Goal: Information Seeking & Learning: Learn about a topic

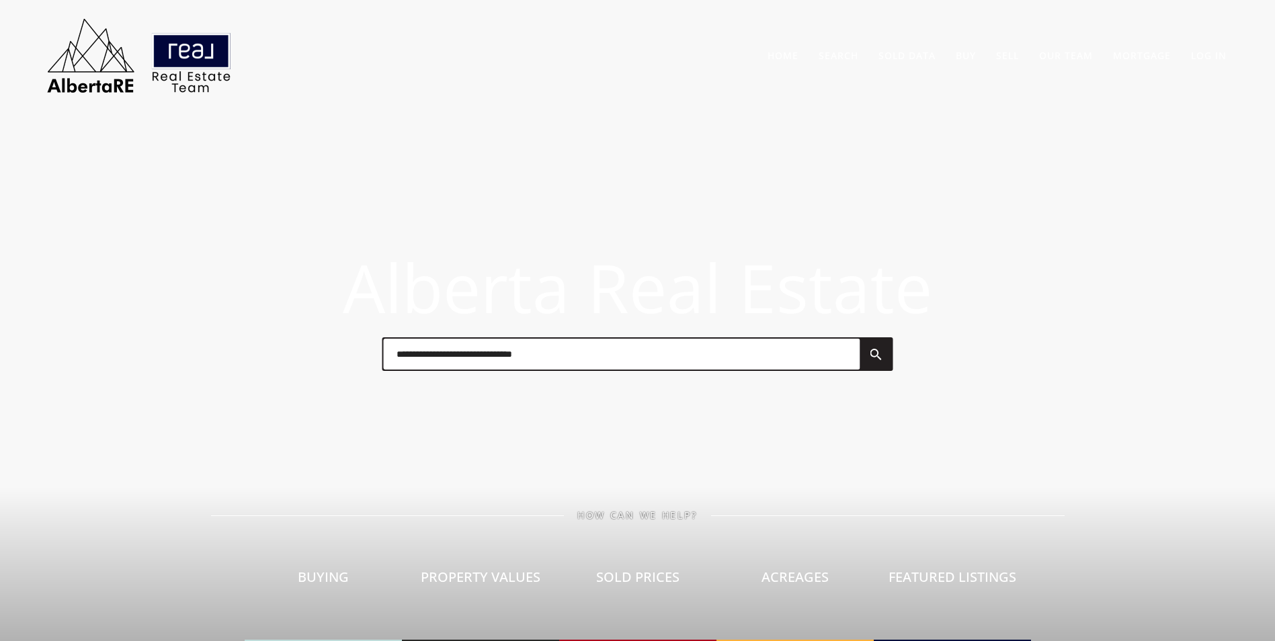
click at [574, 358] on input "text" at bounding box center [621, 354] width 476 height 31
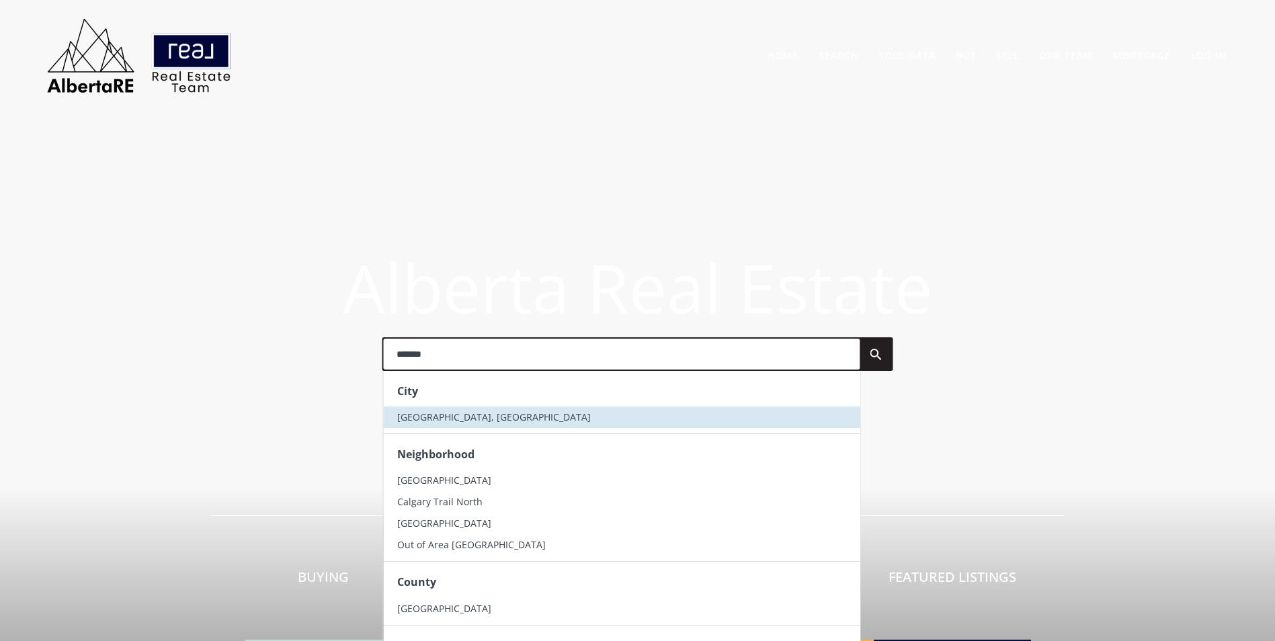
type input "*******"
click at [509, 418] on li "Calgary, AB" at bounding box center [621, 418] width 476 height 22
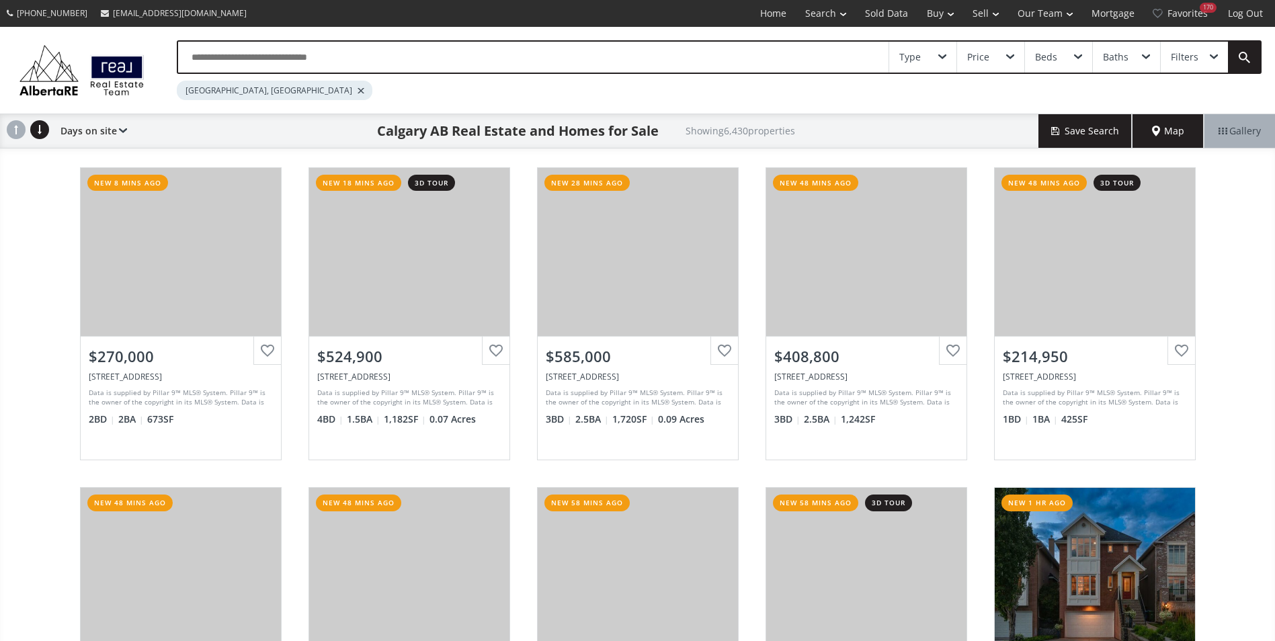
click at [231, 61] on input "text" at bounding box center [533, 57] width 710 height 31
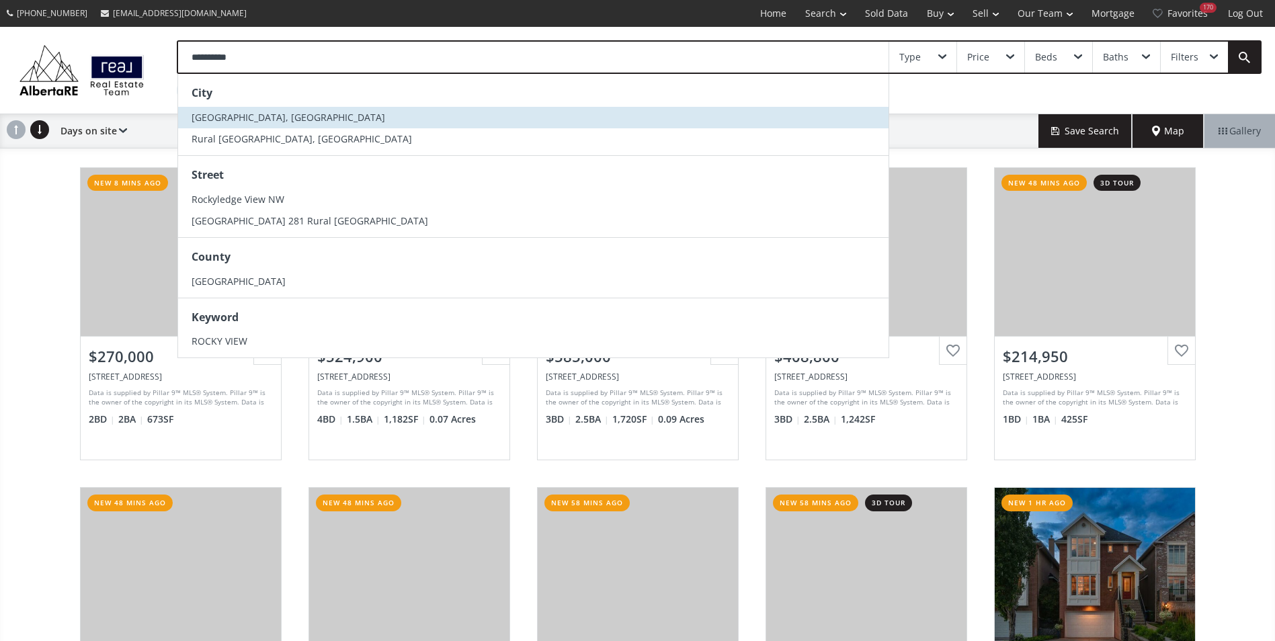
type input "**********"
click at [263, 116] on span "[GEOGRAPHIC_DATA], [GEOGRAPHIC_DATA]" at bounding box center [289, 117] width 194 height 13
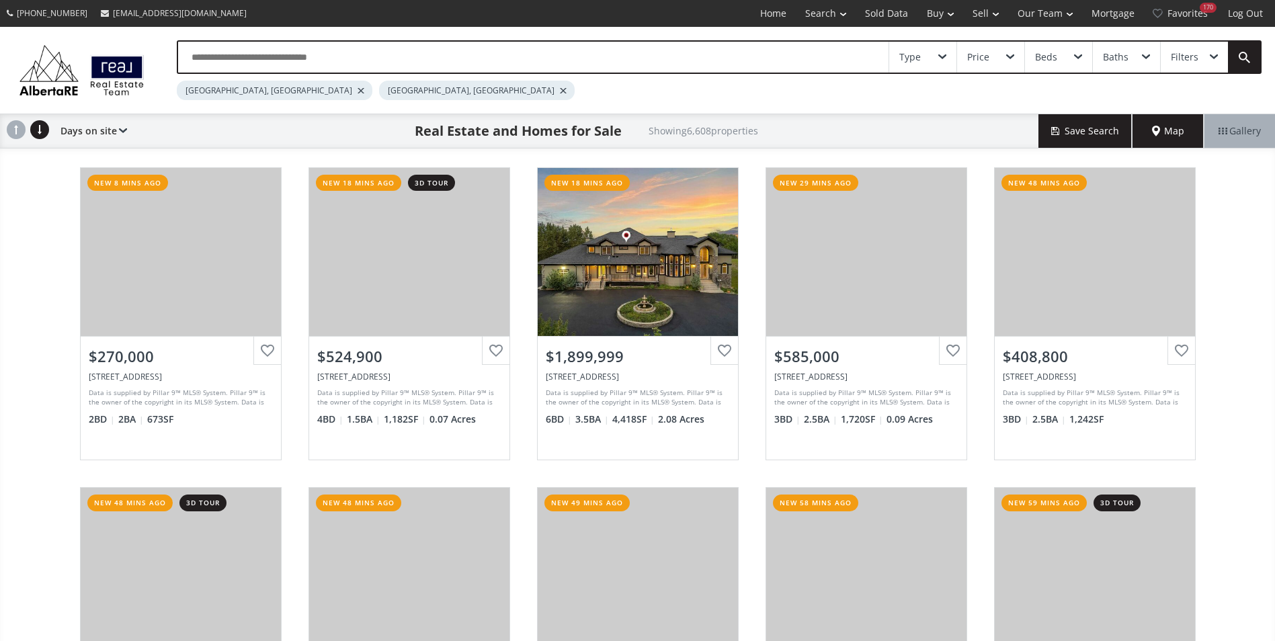
click at [358, 88] on div at bounding box center [361, 90] width 7 height 5
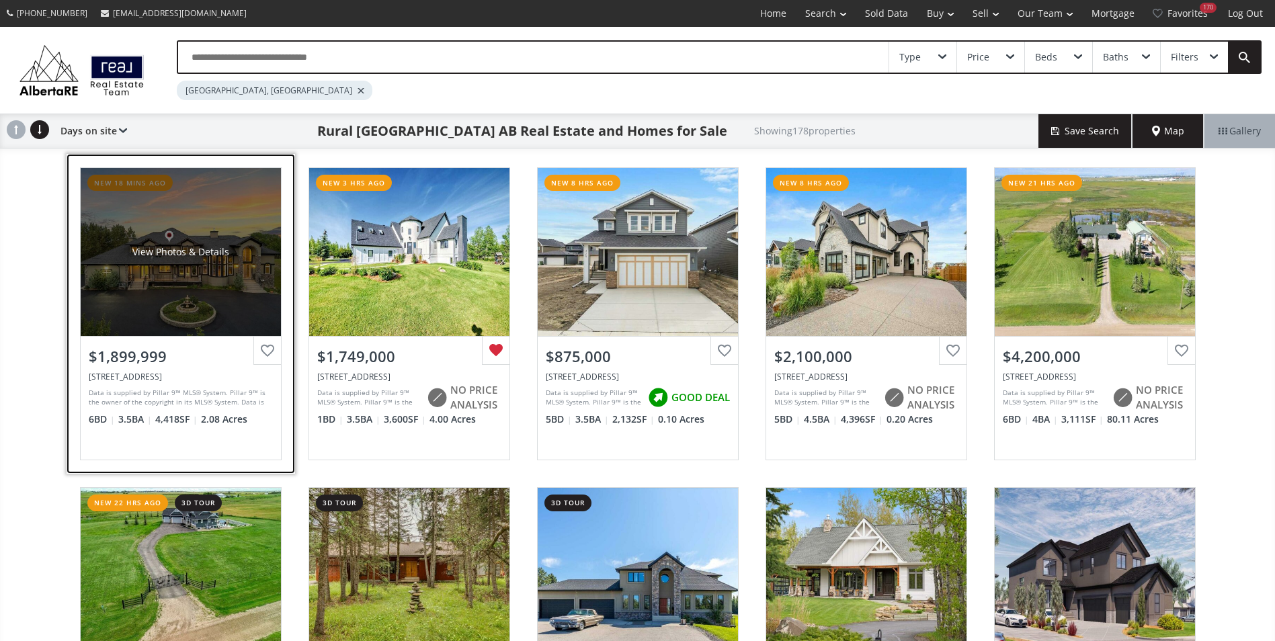
click at [218, 263] on div "View Photos & Details" at bounding box center [181, 252] width 200 height 168
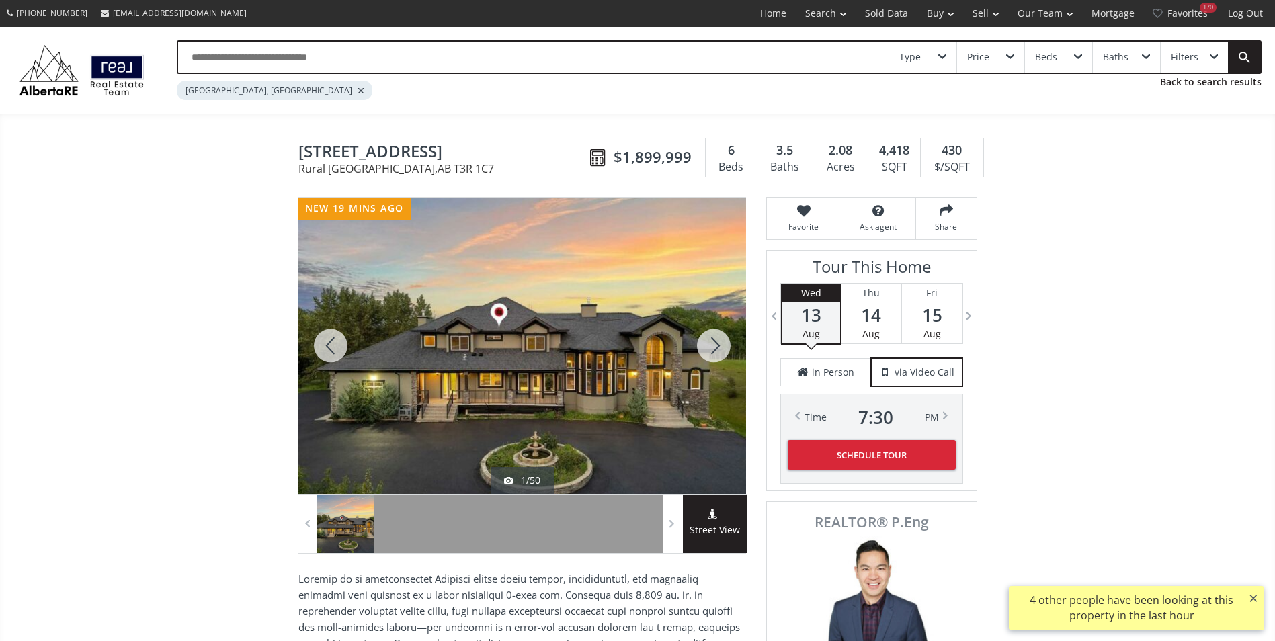
click at [716, 344] on div at bounding box center [713, 346] width 65 height 296
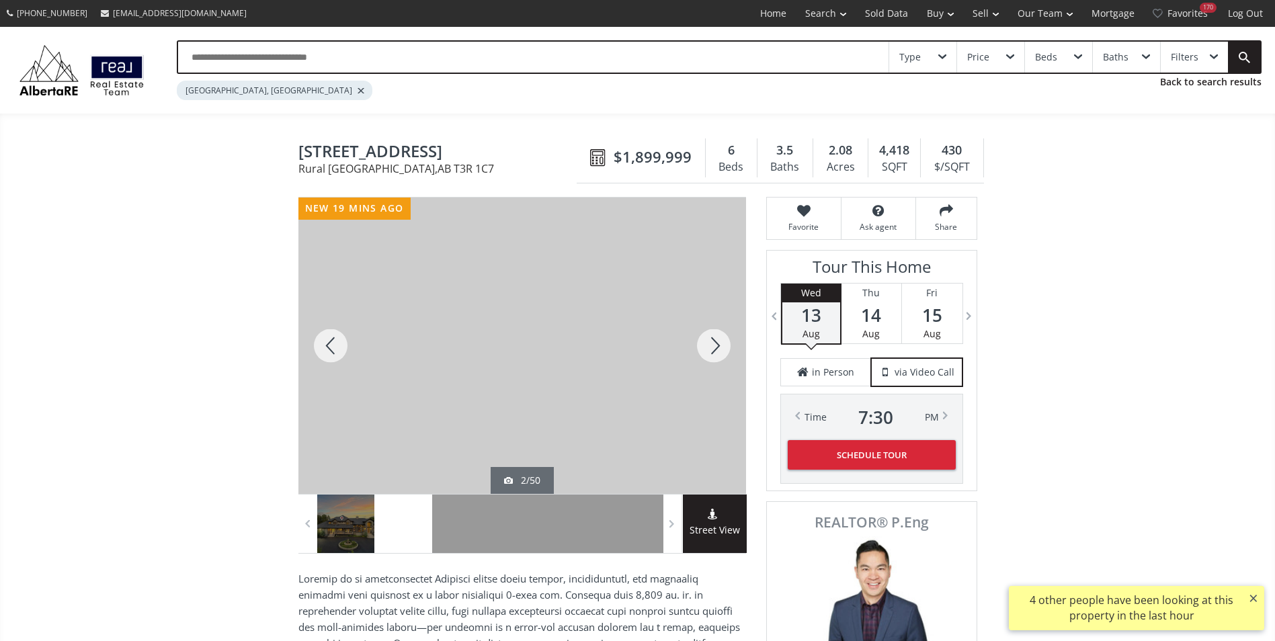
click at [716, 344] on div at bounding box center [713, 346] width 65 height 296
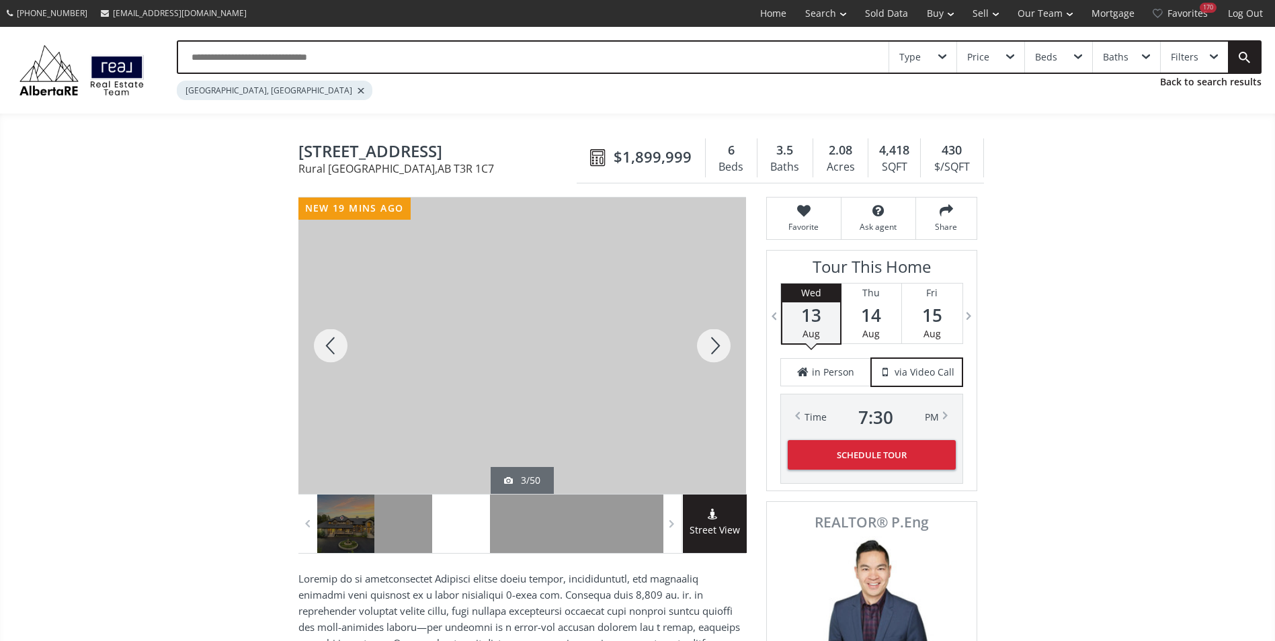
click at [716, 344] on div at bounding box center [713, 346] width 65 height 296
click at [716, 345] on div at bounding box center [713, 346] width 65 height 296
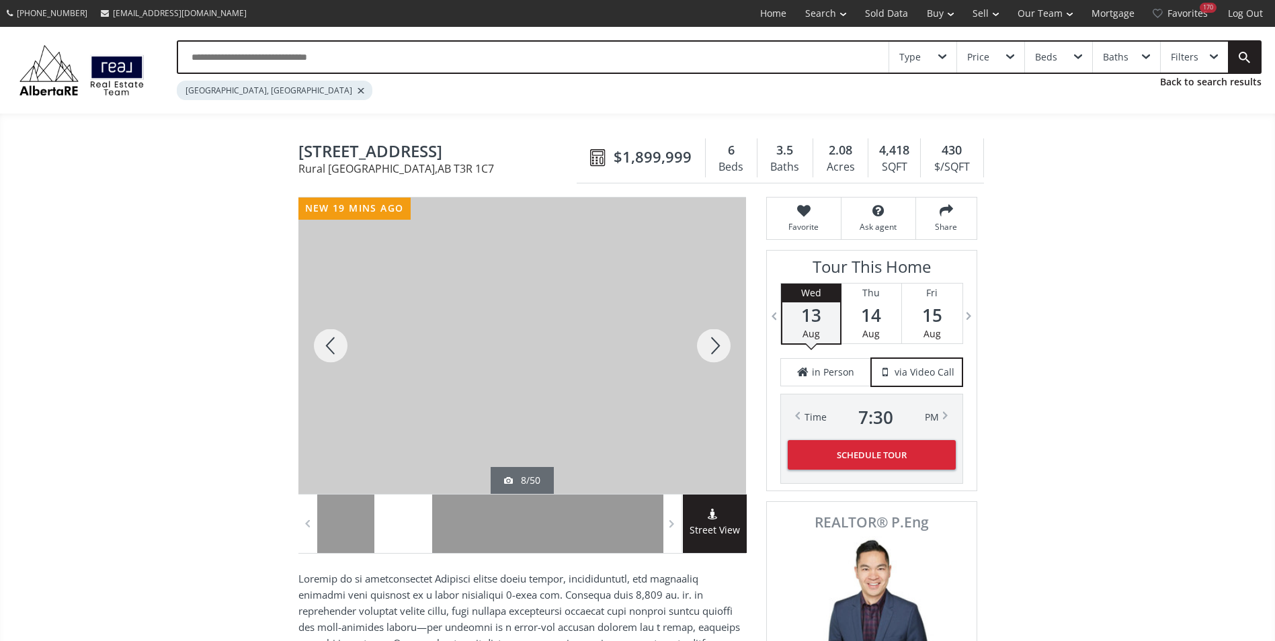
click at [716, 345] on div at bounding box center [713, 346] width 65 height 296
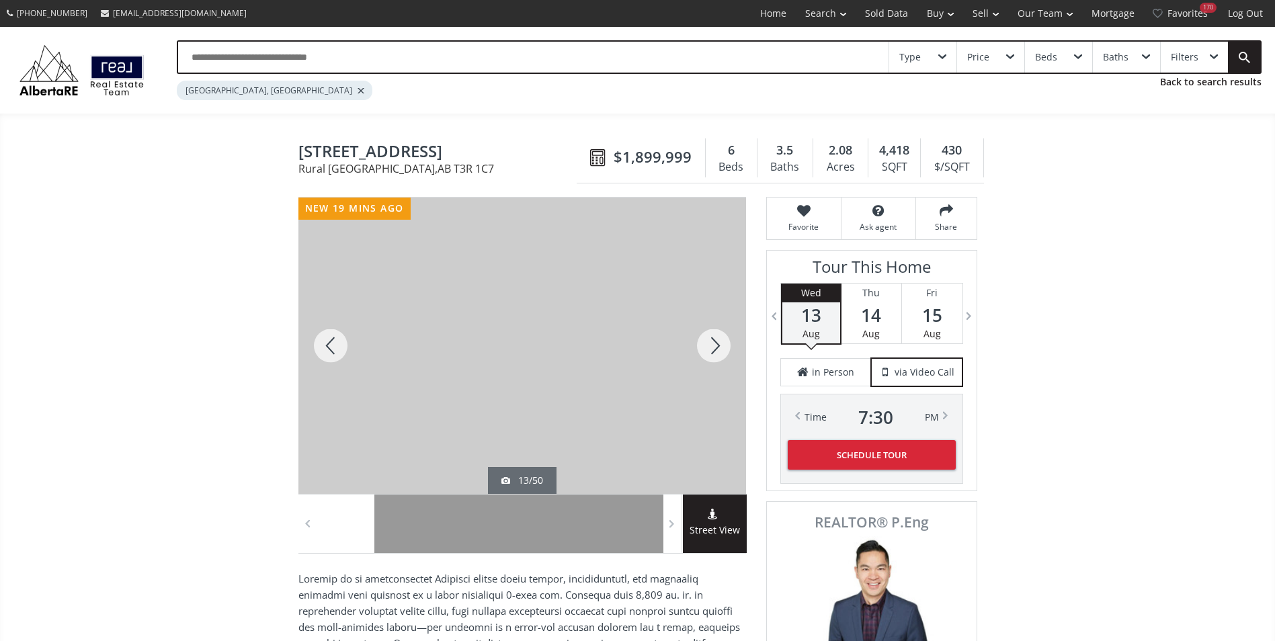
click at [716, 345] on div at bounding box center [713, 346] width 65 height 296
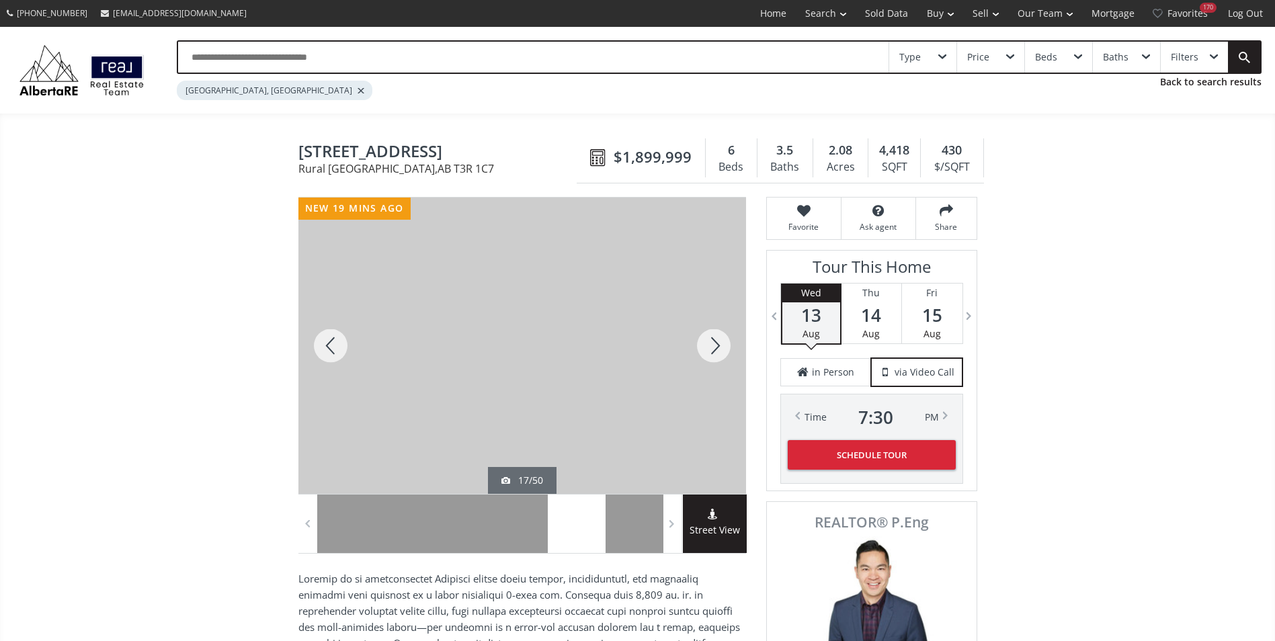
click at [716, 345] on div at bounding box center [713, 346] width 65 height 296
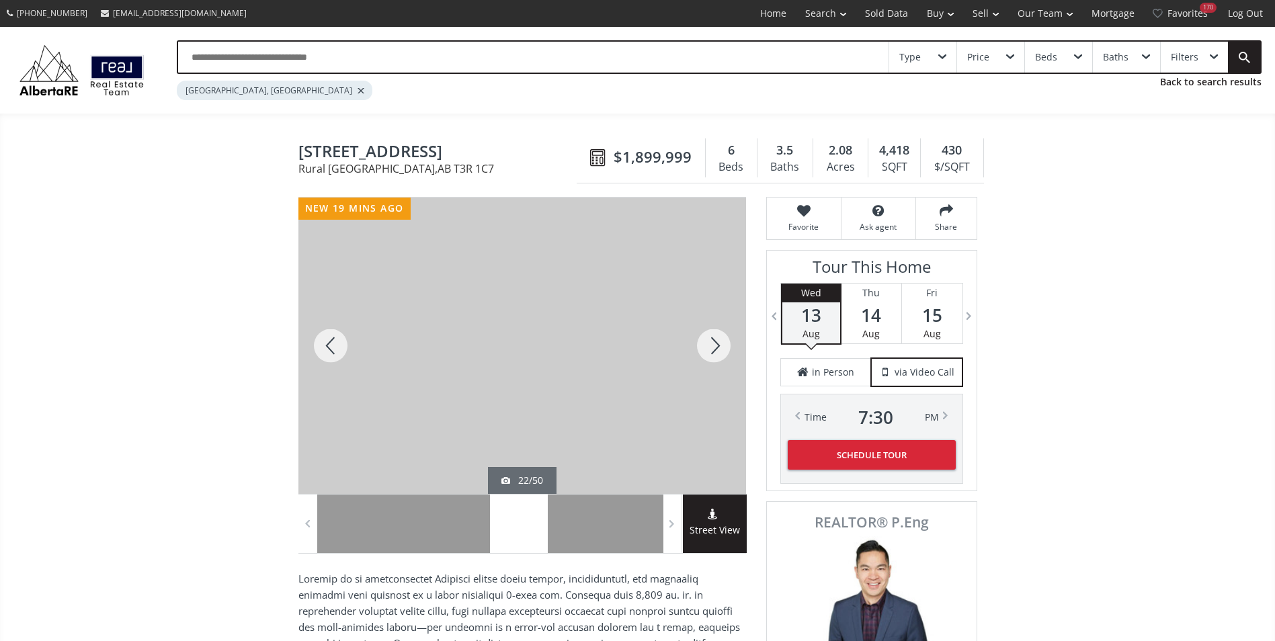
click at [716, 345] on div at bounding box center [713, 346] width 65 height 296
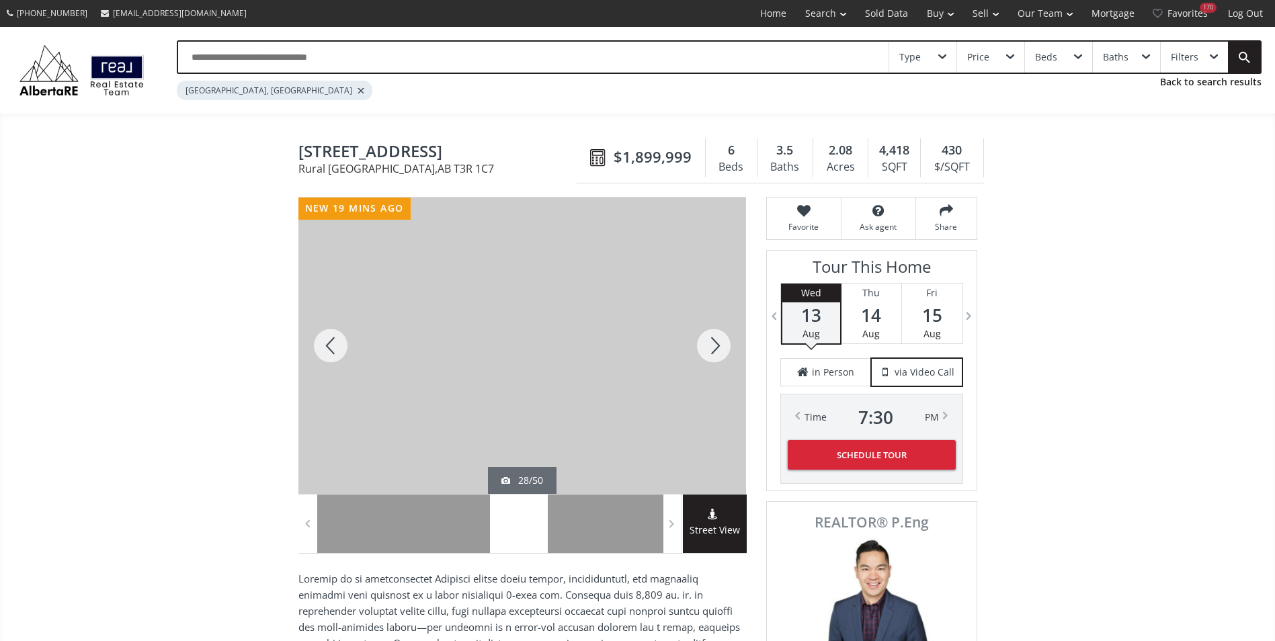
click at [716, 345] on div at bounding box center [713, 346] width 65 height 296
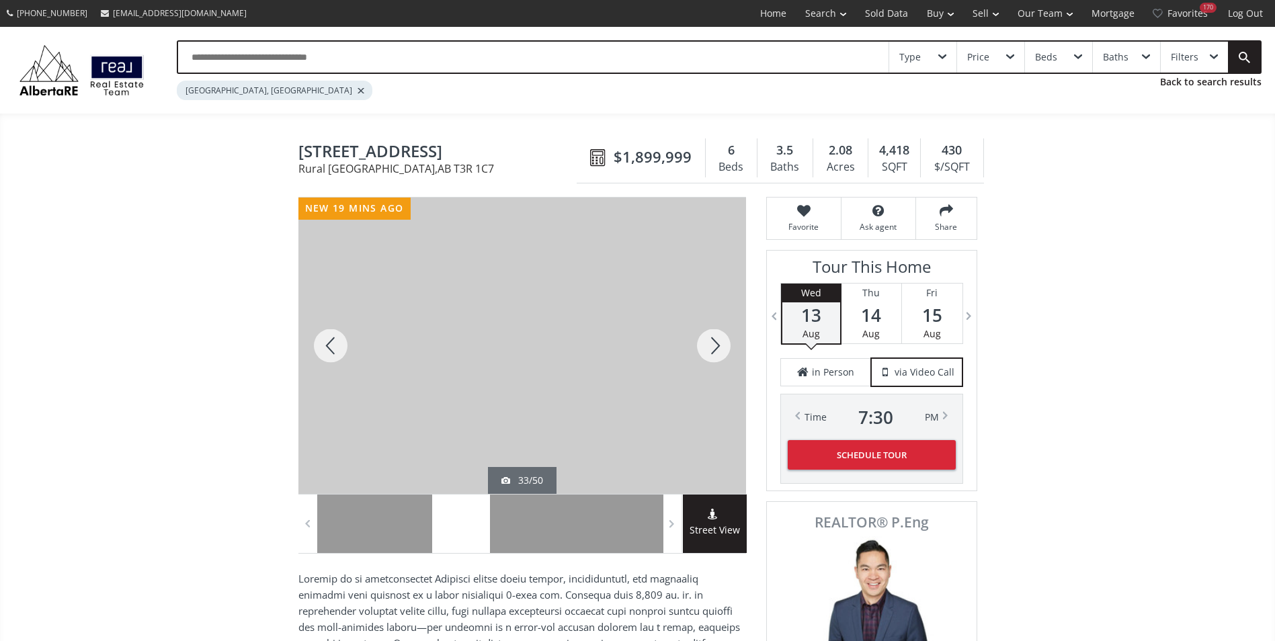
click at [716, 345] on div at bounding box center [713, 346] width 65 height 296
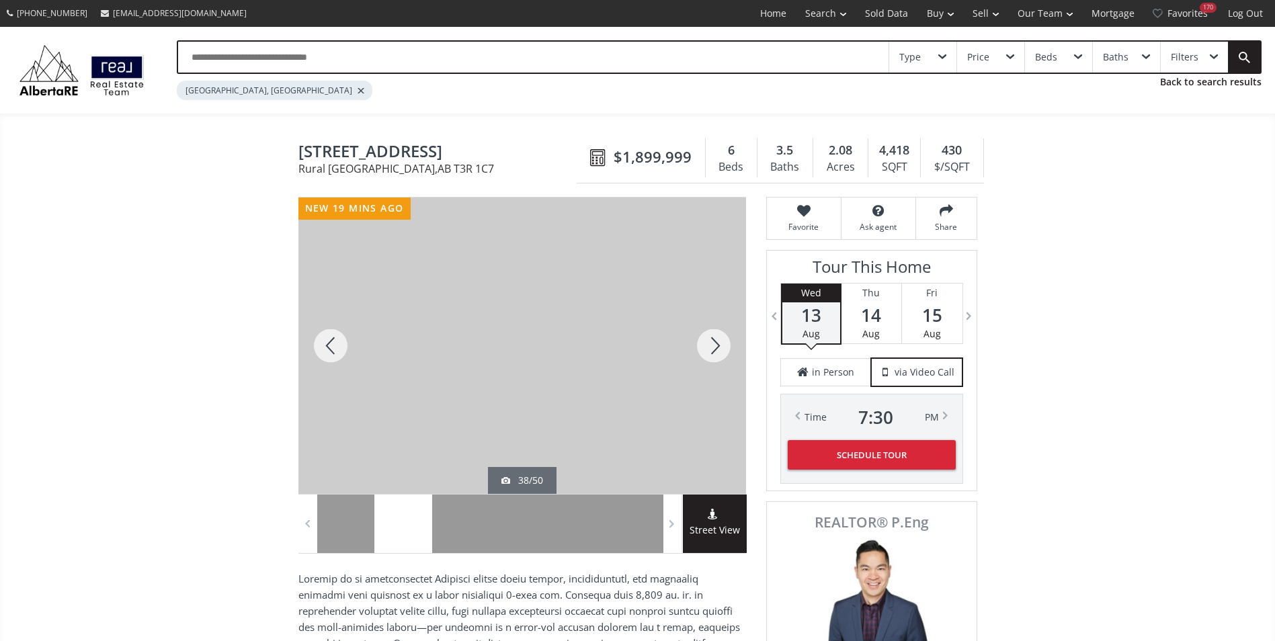
click at [710, 347] on div at bounding box center [713, 346] width 65 height 296
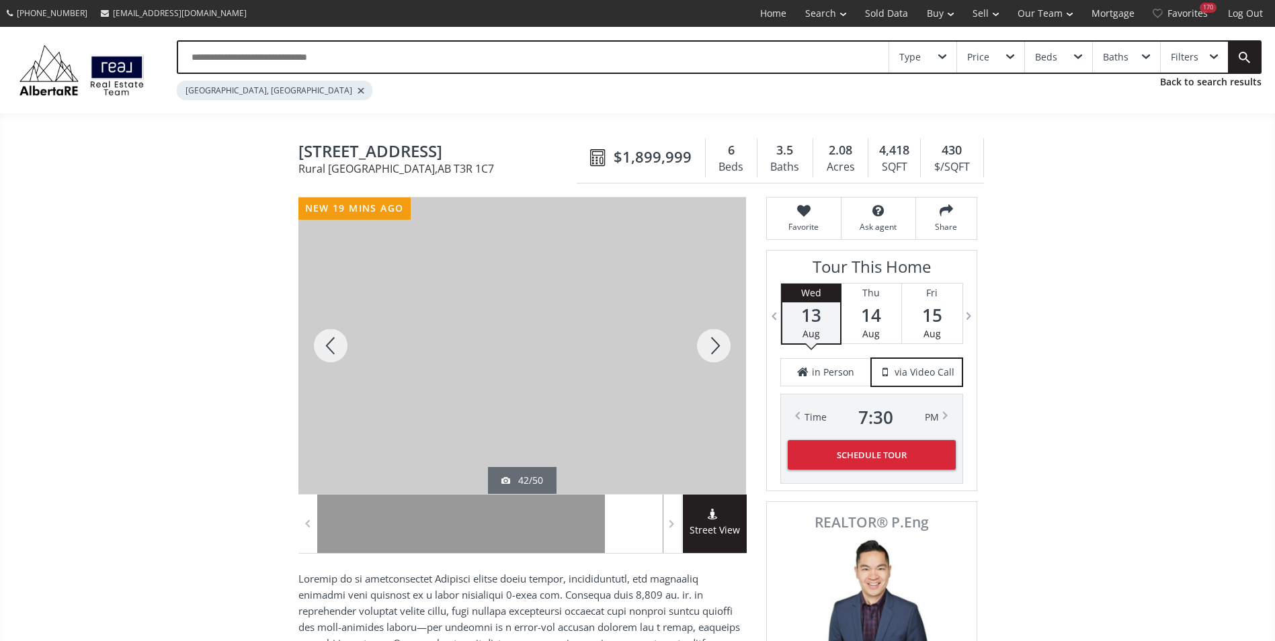
click at [710, 347] on div at bounding box center [713, 346] width 65 height 296
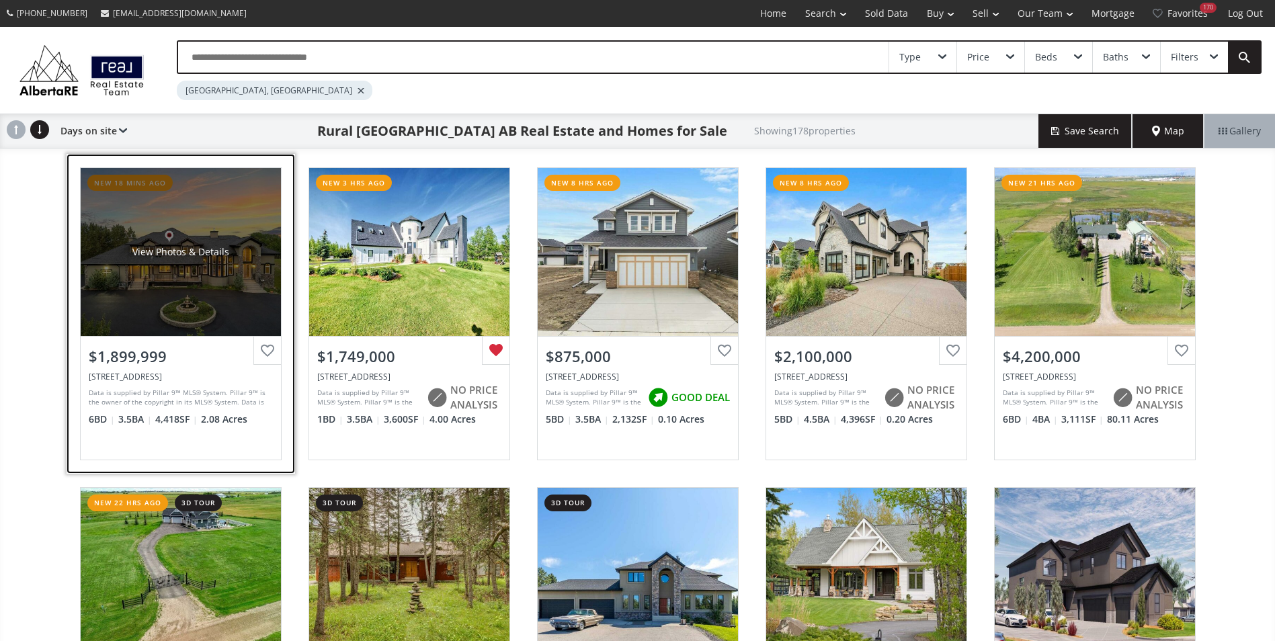
click at [189, 253] on div "View Photos & Details" at bounding box center [180, 251] width 97 height 13
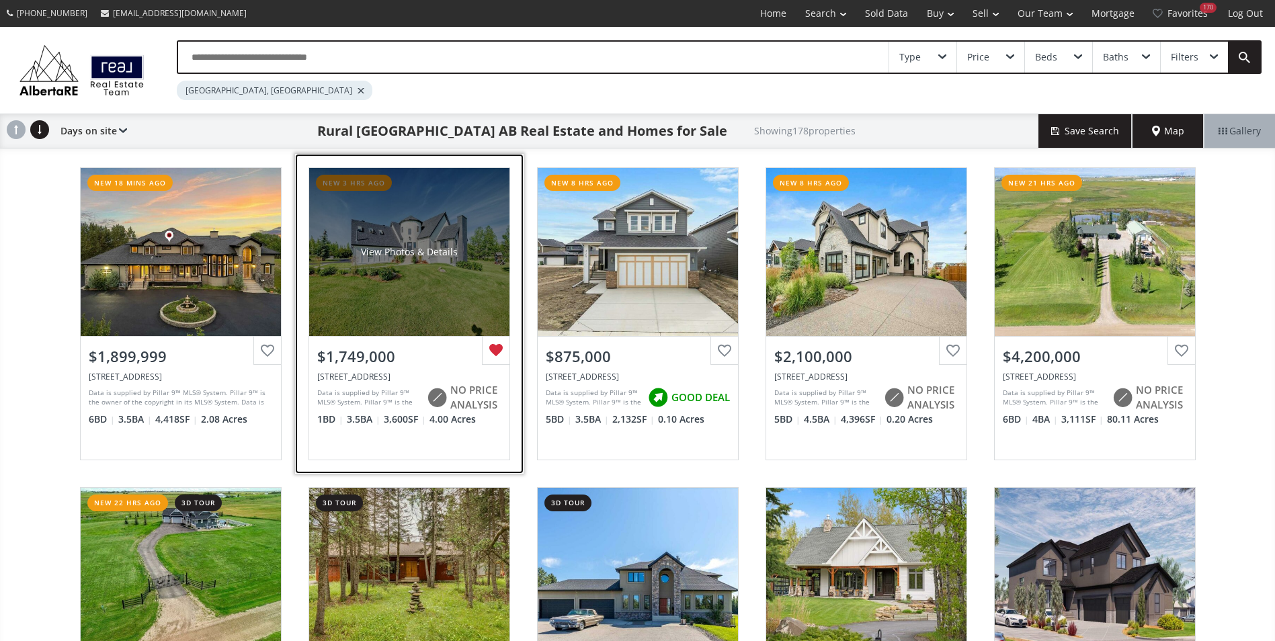
click at [440, 226] on div "View Photos & Details" at bounding box center [409, 252] width 200 height 168
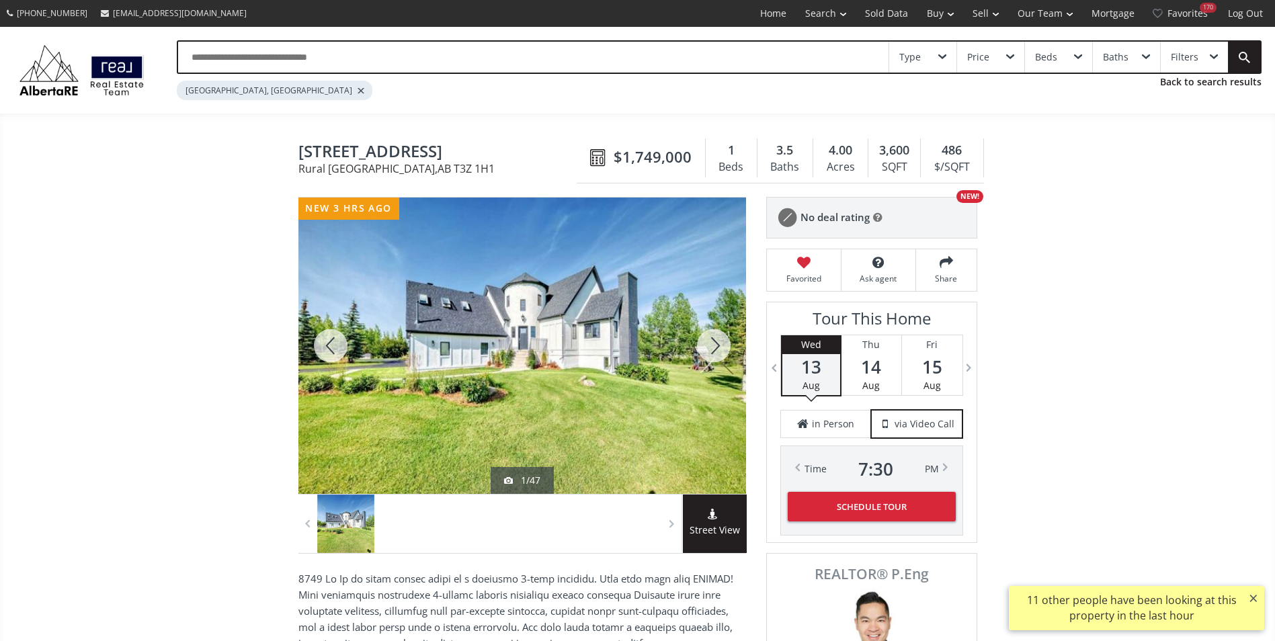
click at [716, 346] on div at bounding box center [713, 346] width 65 height 296
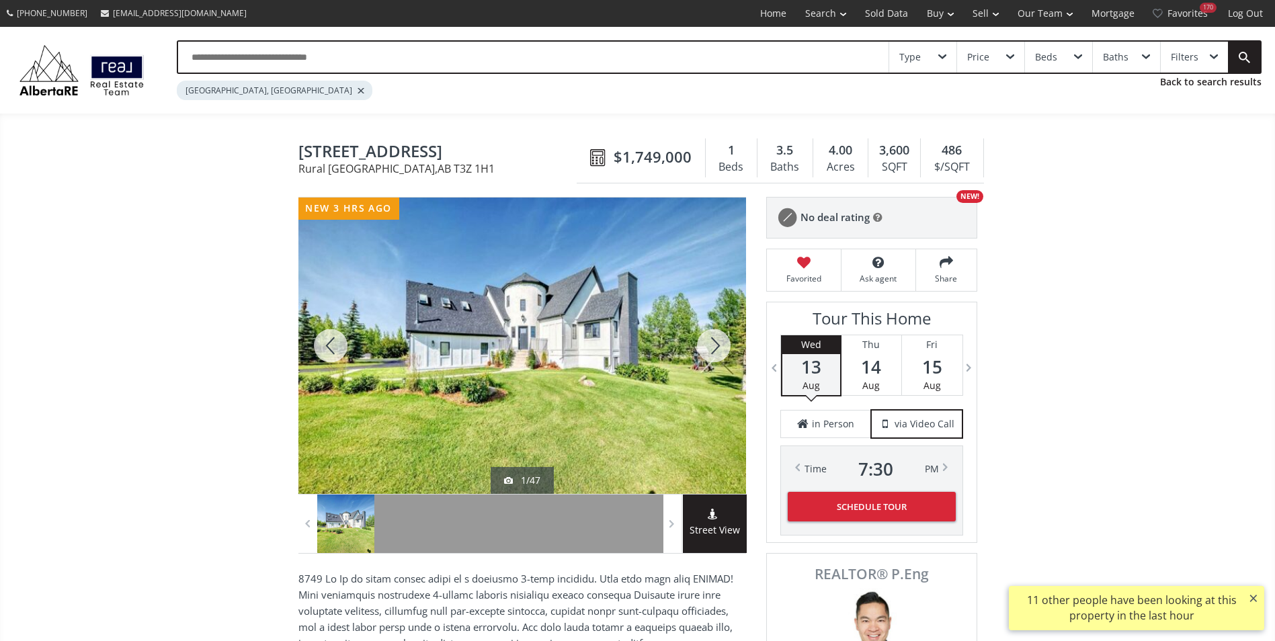
click at [718, 346] on div at bounding box center [713, 346] width 65 height 296
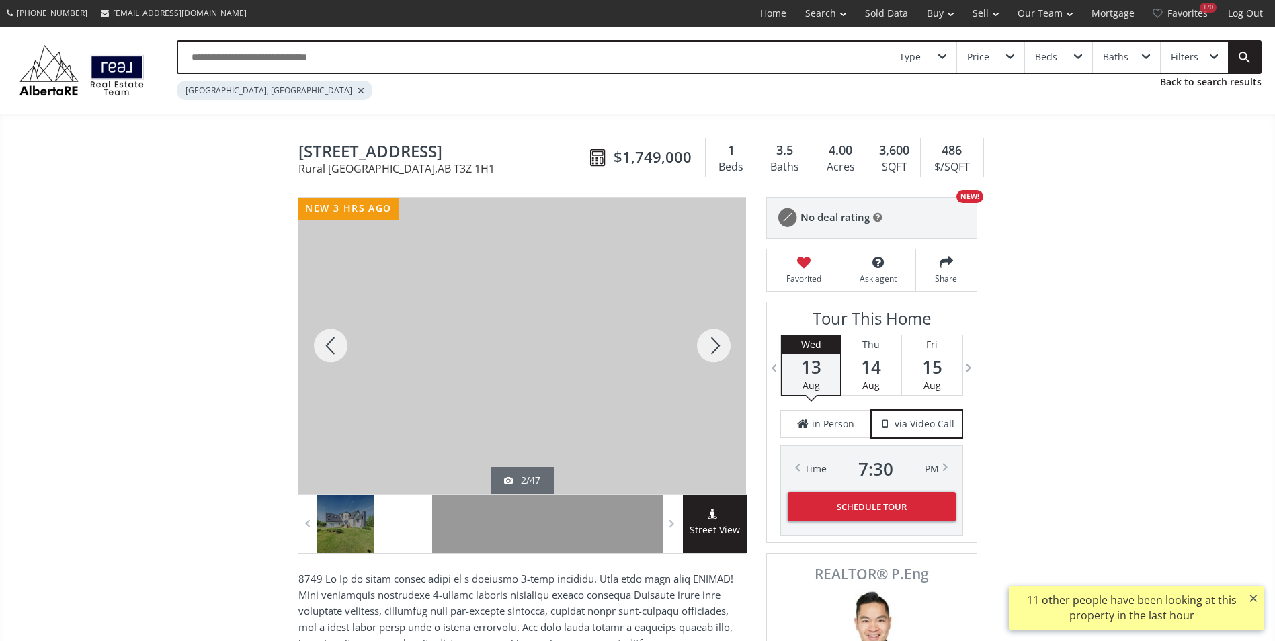
click at [718, 346] on div at bounding box center [713, 346] width 65 height 296
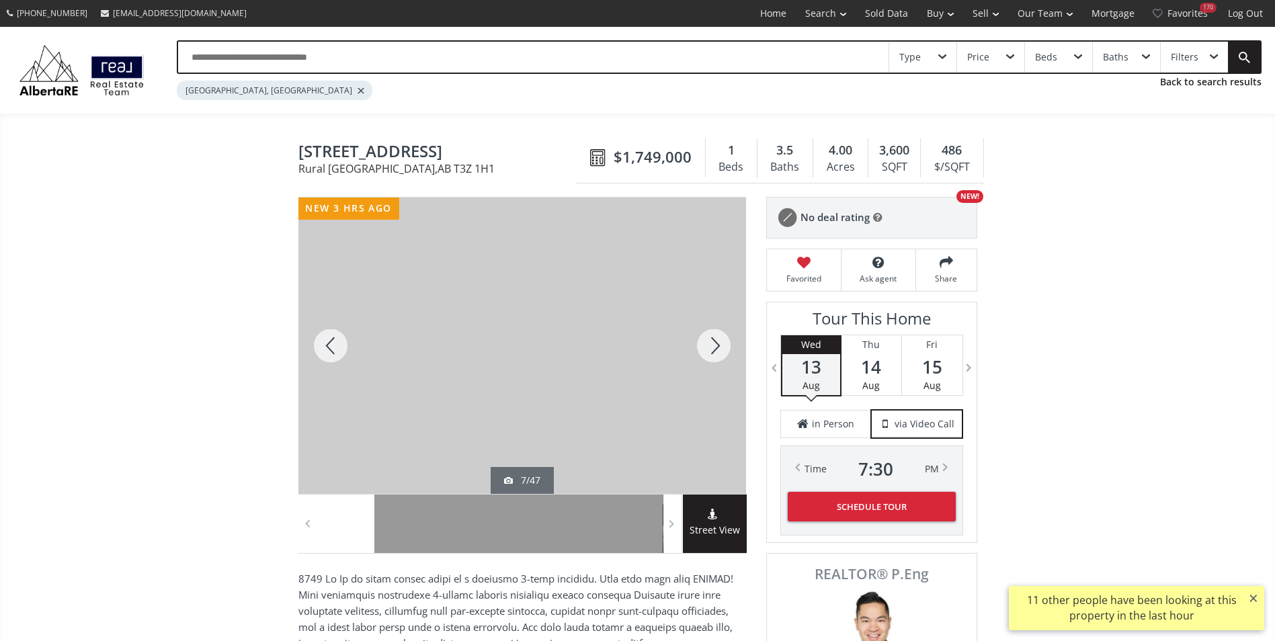
click at [718, 346] on div at bounding box center [713, 346] width 65 height 296
click at [272, 55] on input "text" at bounding box center [533, 57] width 710 height 31
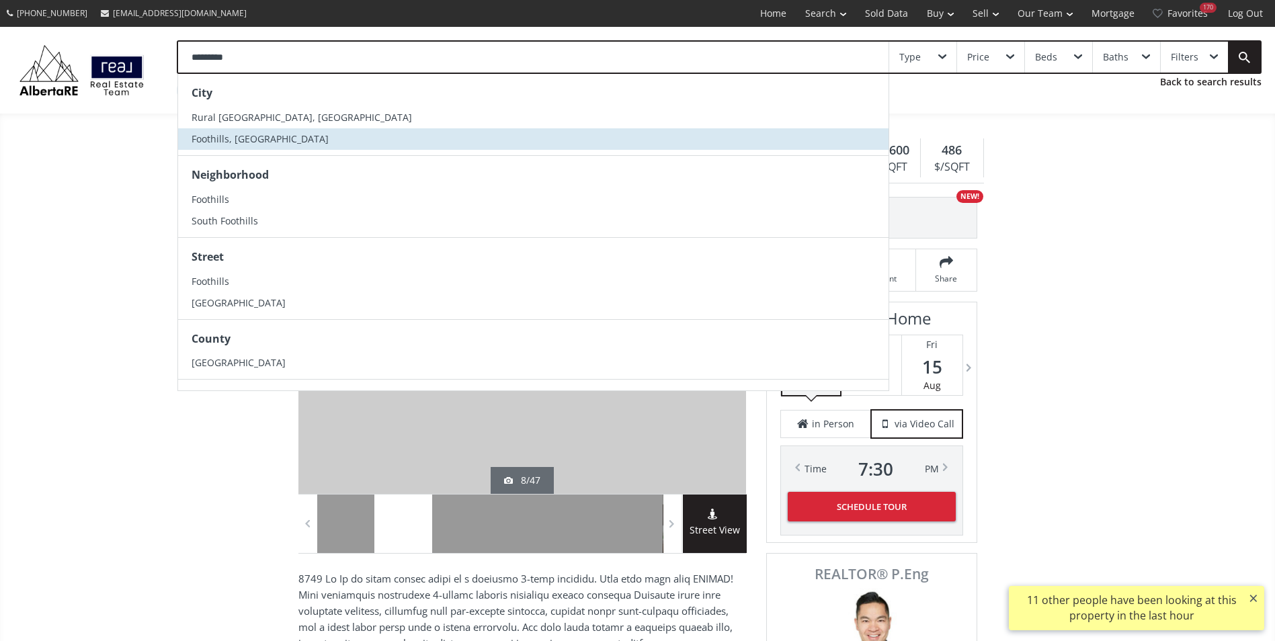
type input "*********"
click at [257, 136] on li "Foothills, [GEOGRAPHIC_DATA]" at bounding box center [533, 139] width 710 height 22
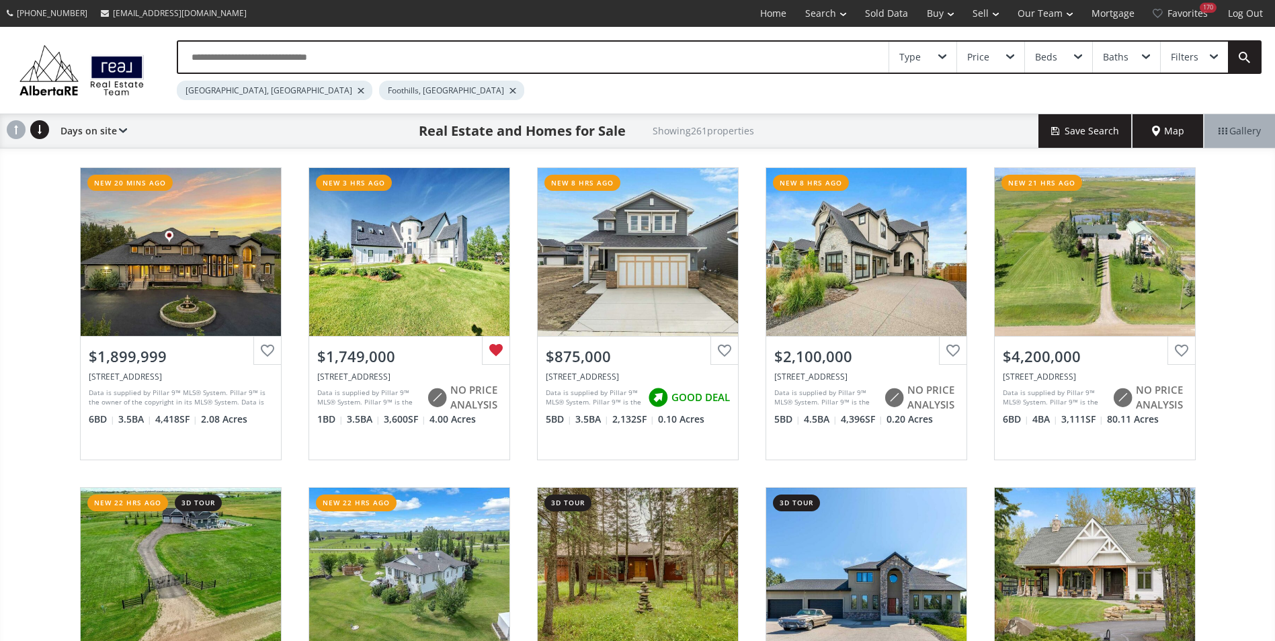
click at [358, 89] on div at bounding box center [361, 90] width 7 height 5
